Goal: Task Accomplishment & Management: Manage account settings

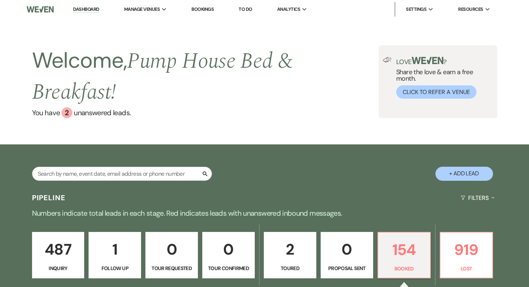
click at [294, 262] on link "2 Toured" at bounding box center [290, 255] width 53 height 47
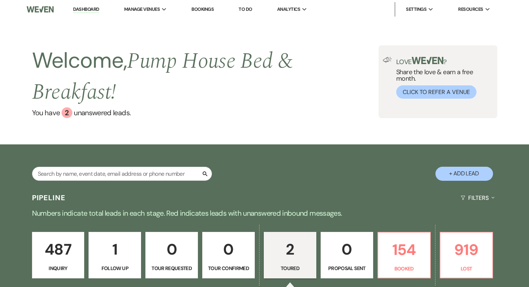
select select "5"
click at [134, 173] on input "text" at bounding box center [122, 174] width 180 height 14
type input "[PERSON_NAME]"
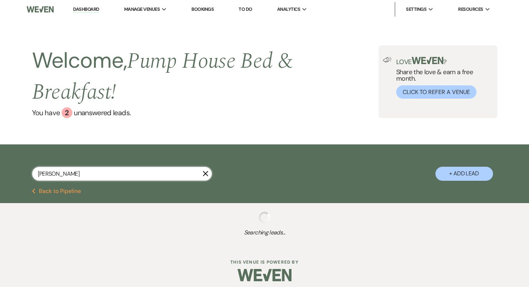
select select "8"
select select "5"
select select "8"
select select "10"
select select "8"
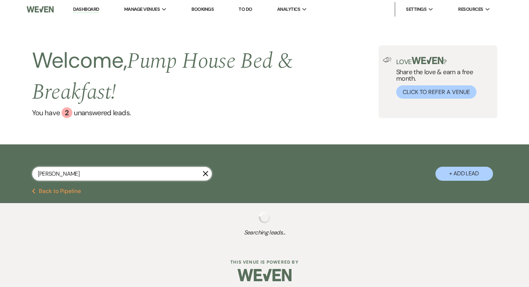
select select "8"
select select "5"
select select "8"
select select "10"
select select "8"
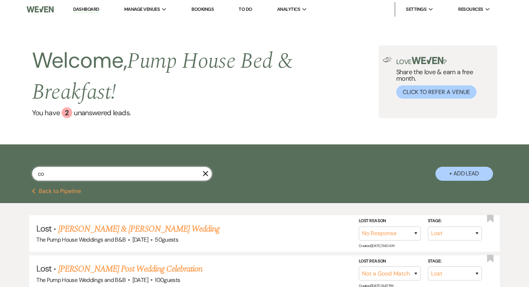
type input "c"
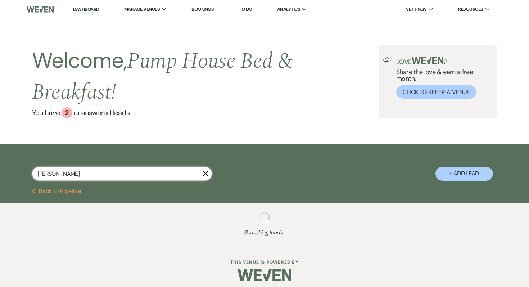
type input "[PERSON_NAME]"
select select "8"
select select "5"
select select "8"
select select "5"
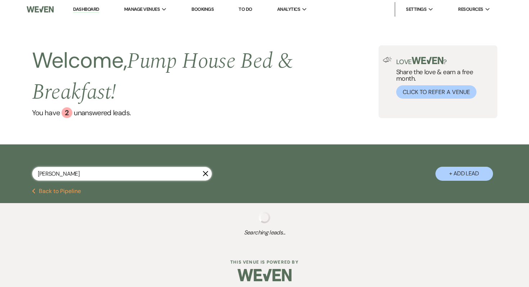
select select "5"
select select "8"
select select "5"
select select "8"
select select "5"
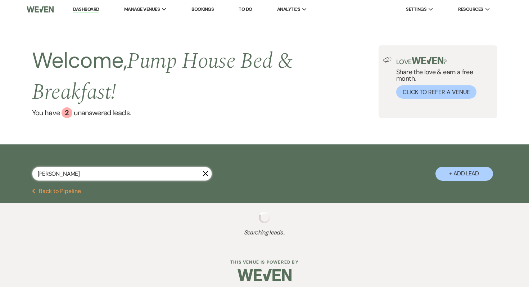
select select "8"
select select "5"
select select "8"
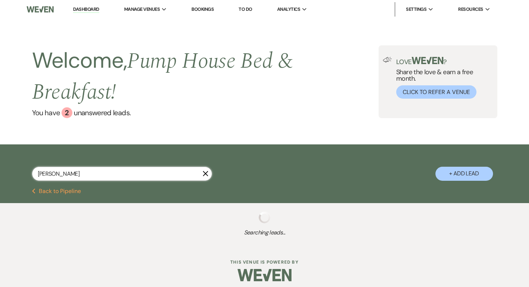
select select "5"
select select "8"
select select "5"
select select "8"
select select "5"
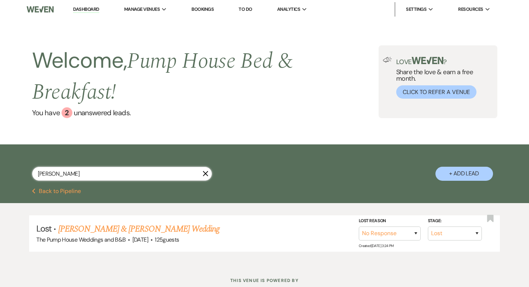
type input "[PERSON_NAME]"
click at [111, 233] on link "[PERSON_NAME] & [PERSON_NAME] Wedding" at bounding box center [138, 228] width 161 height 13
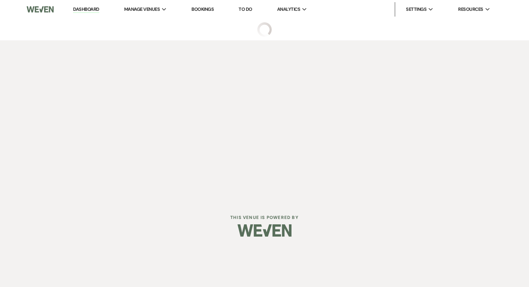
select select "8"
select select "5"
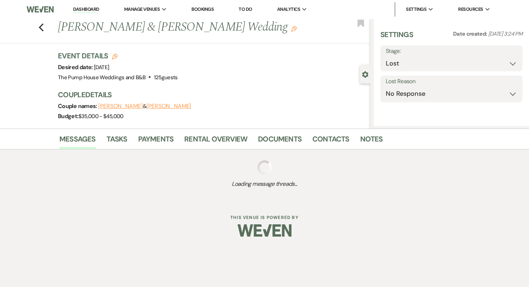
select select "5"
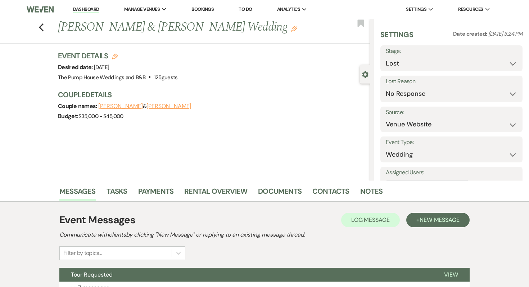
scroll to position [64, 0]
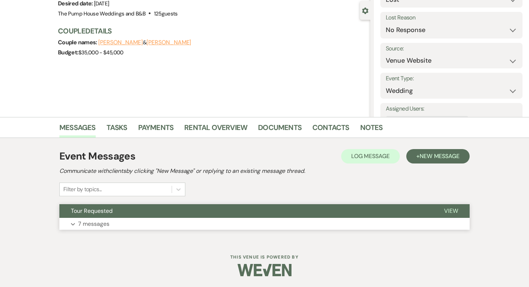
click at [90, 223] on p "7 messages" at bounding box center [93, 223] width 31 height 9
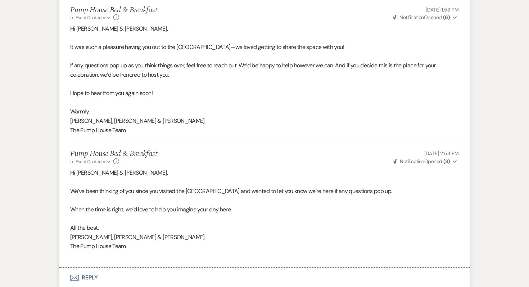
scroll to position [1142, 0]
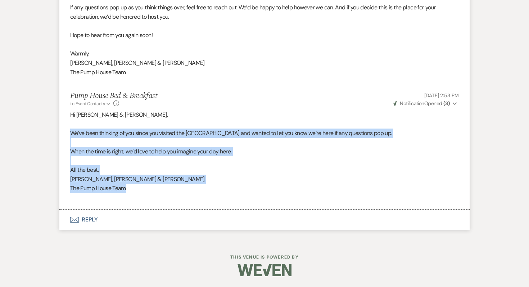
drag, startPoint x: 135, startPoint y: 192, endPoint x: 70, endPoint y: 131, distance: 88.8
click at [70, 131] on div "Hi [PERSON_NAME] & [PERSON_NAME], We’ve been thinking of you since you visited …" at bounding box center [264, 156] width 388 height 92
copy div "We’ve been thinking of you since you visited the [GEOGRAPHIC_DATA] and wanted t…"
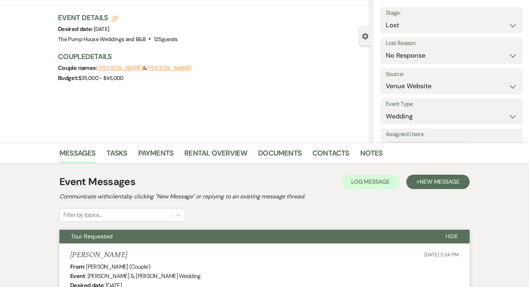
scroll to position [0, 0]
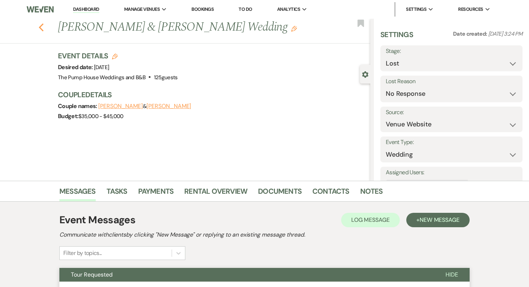
click at [40, 27] on icon "Previous" at bounding box center [40, 27] width 5 height 9
select select "8"
select select "5"
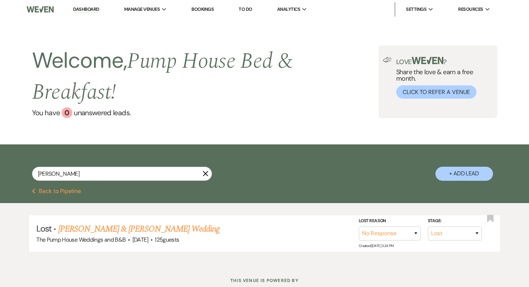
click at [87, 11] on link "Dashboard" at bounding box center [86, 9] width 26 height 7
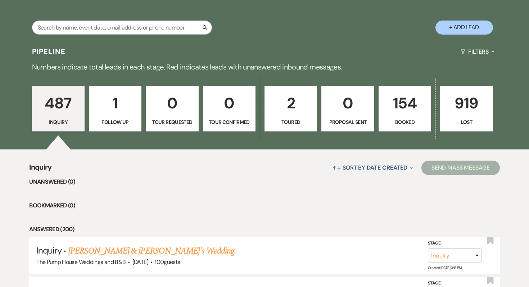
scroll to position [148, 0]
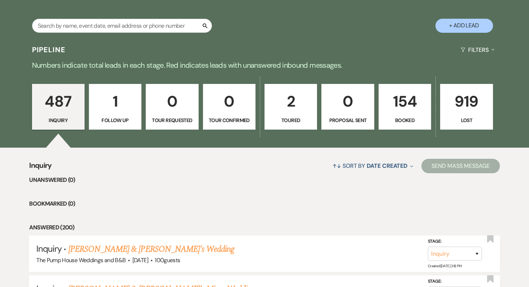
click at [294, 122] on p "Toured" at bounding box center [290, 120] width 43 height 8
select select "5"
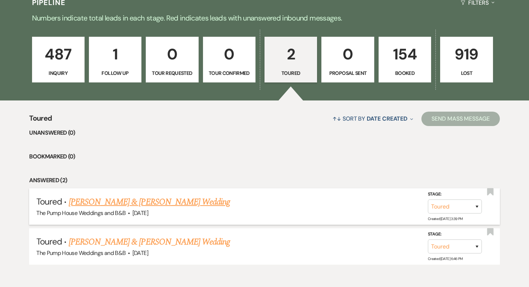
scroll to position [232, 0]
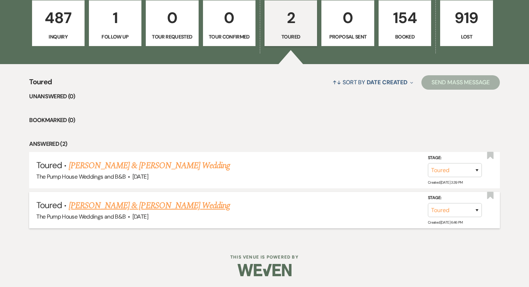
click at [162, 201] on link "[PERSON_NAME] & [PERSON_NAME] Wedding" at bounding box center [149, 205] width 161 height 13
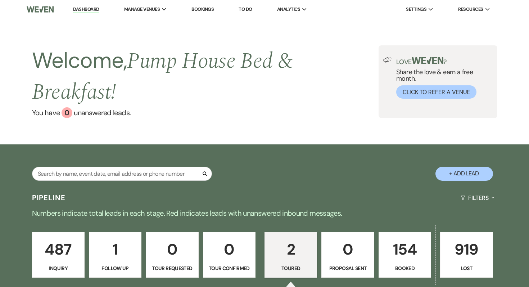
select select "5"
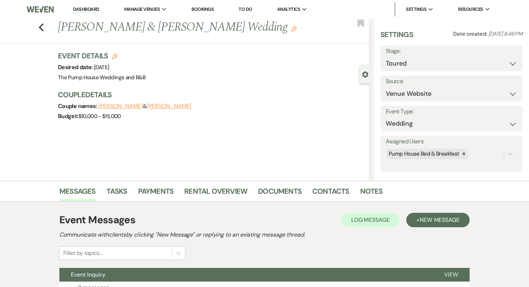
scroll to position [131, 0]
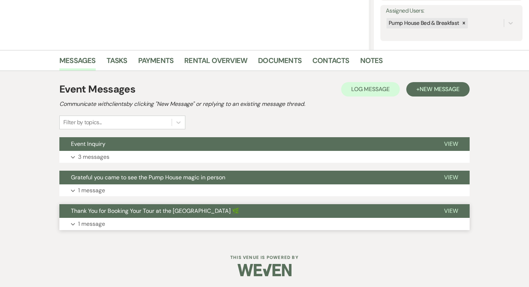
click at [100, 224] on p "1 message" at bounding box center [91, 223] width 27 height 9
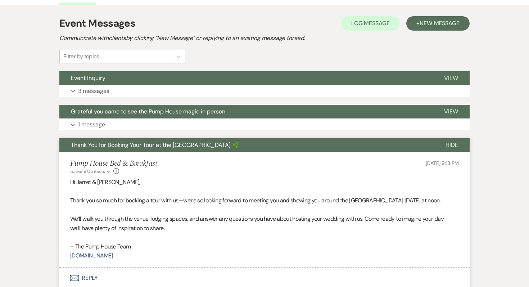
scroll to position [255, 0]
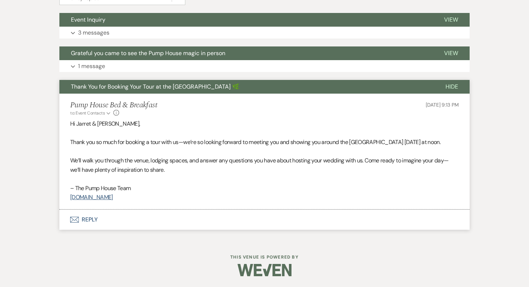
click at [94, 221] on button "Envelope Reply" at bounding box center [264, 219] width 410 height 20
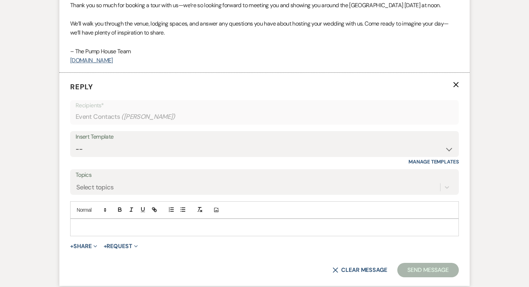
scroll to position [392, 0]
click at [105, 142] on select "-- Weven Planning Portal Introduction (Booked Events) Initial Inquiry Response …" at bounding box center [265, 149] width 378 height 14
select select "5919"
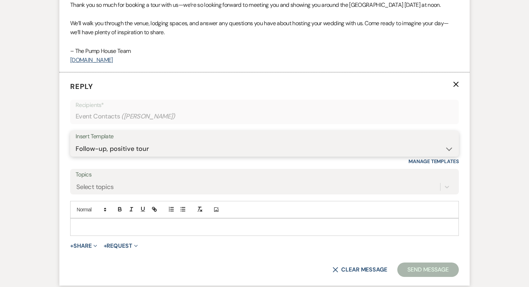
click at [76, 142] on select "-- Weven Planning Portal Introduction (Booked Events) Initial Inquiry Response …" at bounding box center [265, 149] width 378 height 14
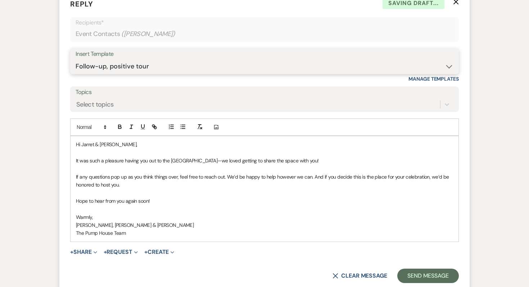
scroll to position [481, 0]
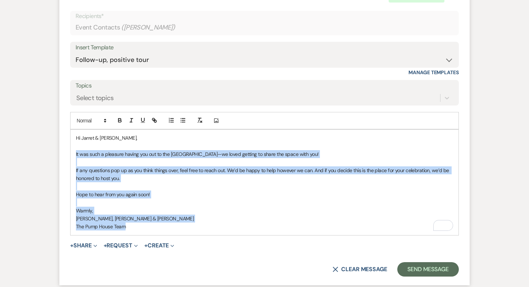
drag, startPoint x: 134, startPoint y: 229, endPoint x: 63, endPoint y: 155, distance: 102.5
click at [63, 155] on form "Reply X Draft saved! Recipients* Event Contacts ( [PERSON_NAME] ) Insert Templa…" at bounding box center [264, 133] width 410 height 301
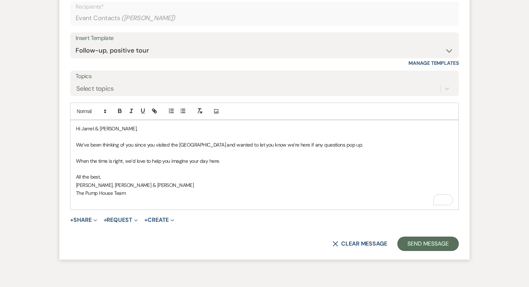
scroll to position [495, 0]
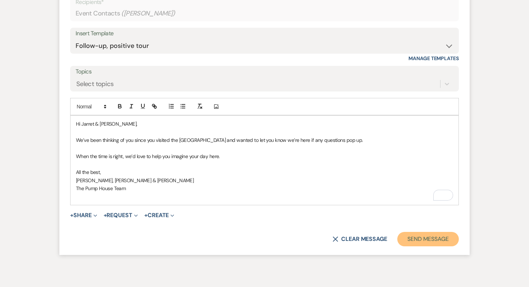
click at [420, 237] on button "Send Message" at bounding box center [428, 239] width 62 height 14
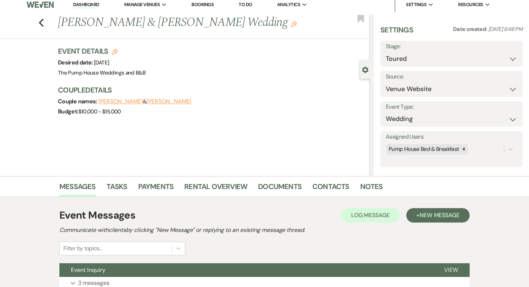
scroll to position [0, 0]
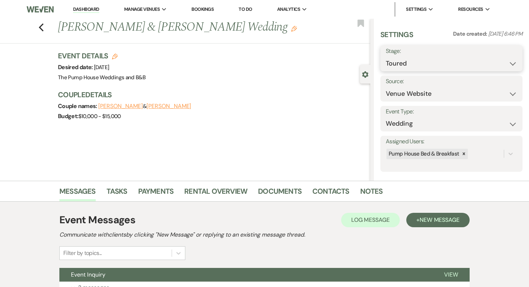
click at [431, 59] on select "Inquiry Follow Up Tour Requested Tour Confirmed Toured Proposal Sent Booked Lost" at bounding box center [451, 63] width 131 height 14
select select "8"
click at [386, 56] on select "Inquiry Follow Up Tour Requested Tour Confirmed Toured Proposal Sent Booked Lost" at bounding box center [451, 63] width 131 height 14
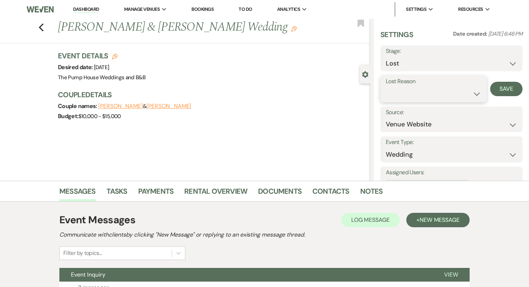
click at [409, 94] on select "Booked Elsewhere Budget Date Unavailable No Response Not a Good Match Capacity …" at bounding box center [433, 94] width 95 height 14
select select "5"
click at [386, 87] on select "Booked Elsewhere Budget Date Unavailable No Response Not a Good Match Capacity …" at bounding box center [433, 94] width 95 height 14
click at [503, 92] on button "Save" at bounding box center [506, 89] width 32 height 14
click at [39, 28] on icon "Previous" at bounding box center [40, 27] width 5 height 9
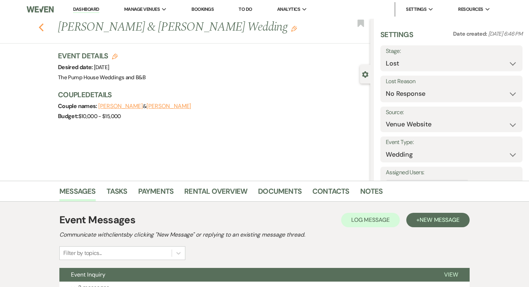
select select "5"
select select "8"
select select "5"
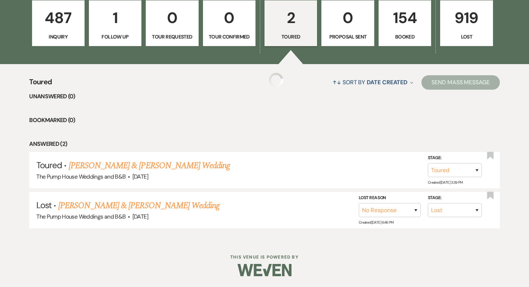
scroll to position [181, 0]
